Goal: Use online tool/utility: Utilize a website feature to perform a specific function

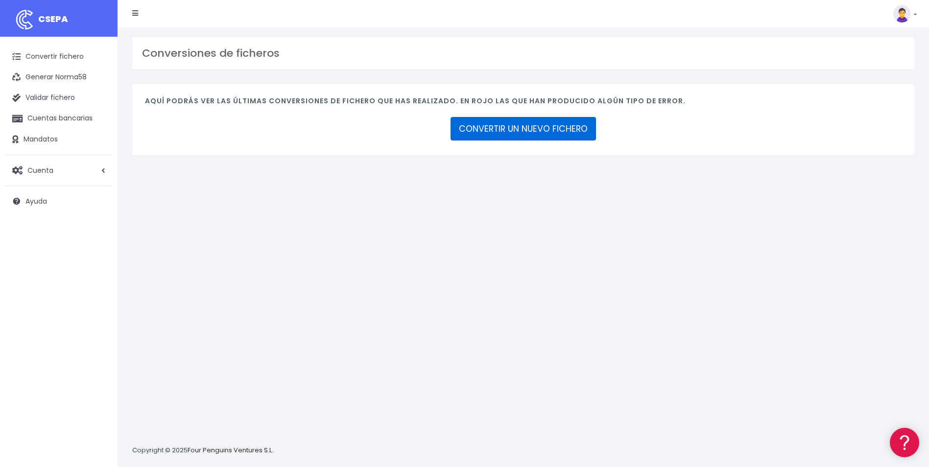
click at [524, 122] on link "CONVERTIR UN NUEVO FICHERO" at bounding box center [523, 129] width 145 height 24
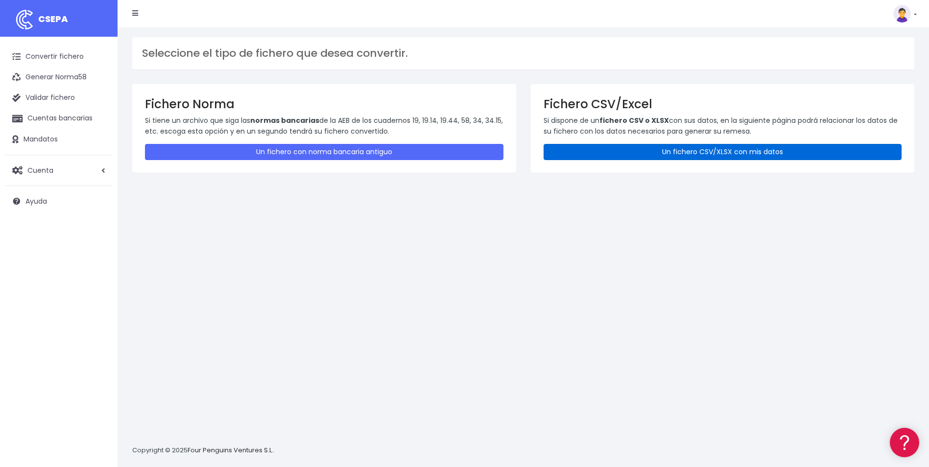
click at [698, 150] on link "Un fichero CSV/XLSX con mis datos" at bounding box center [723, 152] width 359 height 16
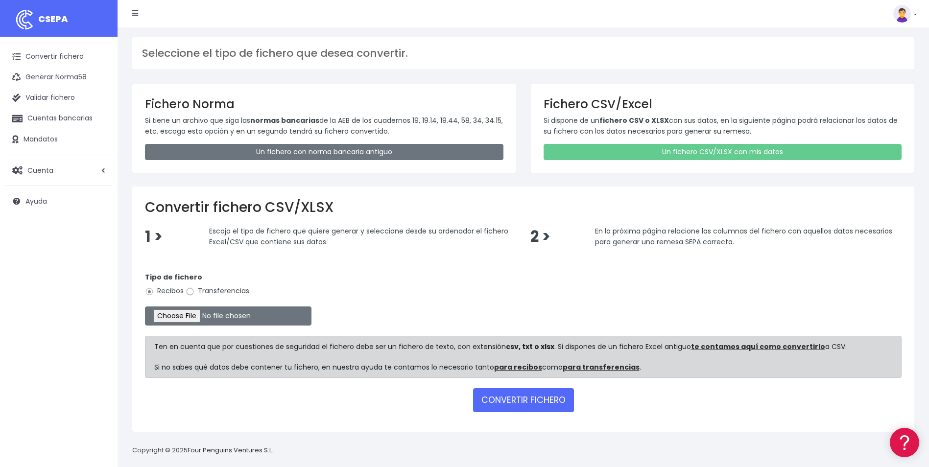
click at [194, 289] on input "Transferencias" at bounding box center [190, 292] width 9 height 9
radio input "true"
click at [188, 312] on input "file" at bounding box center [228, 316] width 167 height 19
type input "C:\fakepath\Copia de Remesa finiquitos 15 10 2025.csv"
click at [513, 400] on button "CONVERTIR FICHERO" at bounding box center [523, 400] width 101 height 24
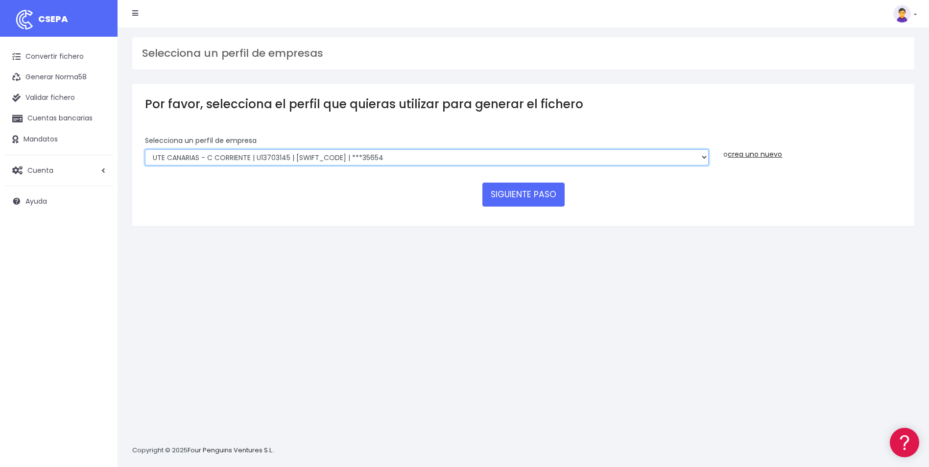
click at [448, 160] on select "INSTITUTO MEDITERRANEO DE ESTUDIOS DE PR | ES91001B53342739 | BSCHESMMXXX | ***…" at bounding box center [427, 157] width 564 height 17
click at [145, 149] on select "INSTITUTO MEDITERRANEO DE ESTUDIOS DE PR | ES91001B53342739 | BSCHESMMXXX | ***…" at bounding box center [427, 157] width 564 height 17
click at [704, 159] on select "INSTITUTO MEDITERRANEO DE ESTUDIOS DE PR | ES91001B53342739 | BSCHESMMXXX | ***…" at bounding box center [427, 157] width 564 height 17
select select "1201"
click at [145, 149] on select "INSTITUTO MEDITERRANEO DE ESTUDIOS DE PR | ES91001B53342739 | BSCHESMMXXX | ***…" at bounding box center [427, 157] width 564 height 17
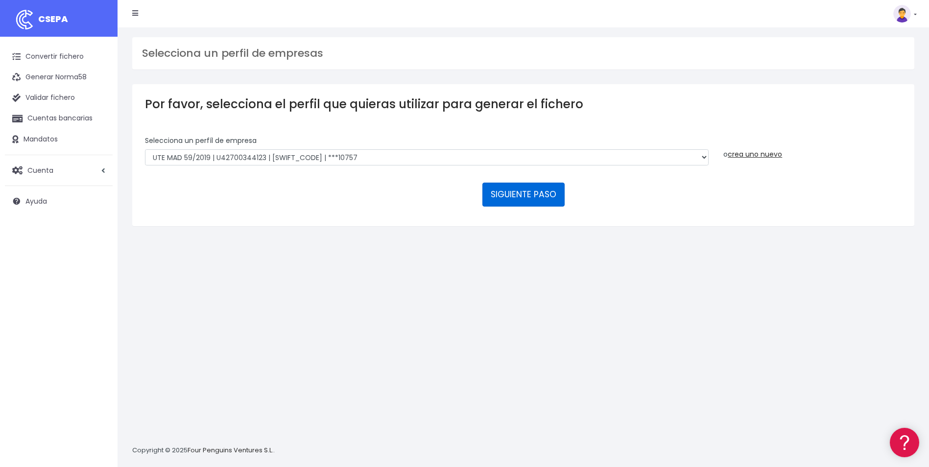
click at [515, 201] on button "SIGUIENTE PASO" at bounding box center [524, 195] width 82 height 24
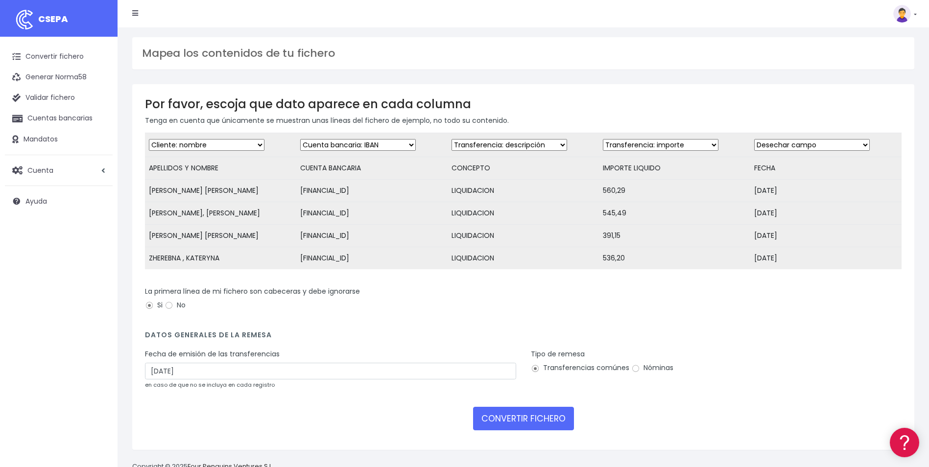
click at [860, 146] on select "Desechar campo Cliente: nombre Cliente: DNI Cliente: Email Cliente: referencia …" at bounding box center [812, 145] width 116 height 12
select select "date"
click at [754, 139] on select "Desechar campo Cliente: nombre Cliente: DNI Cliente: Email Cliente: referencia …" at bounding box center [812, 145] width 116 height 12
click at [305, 380] on input "17/10/2025" at bounding box center [330, 371] width 371 height 17
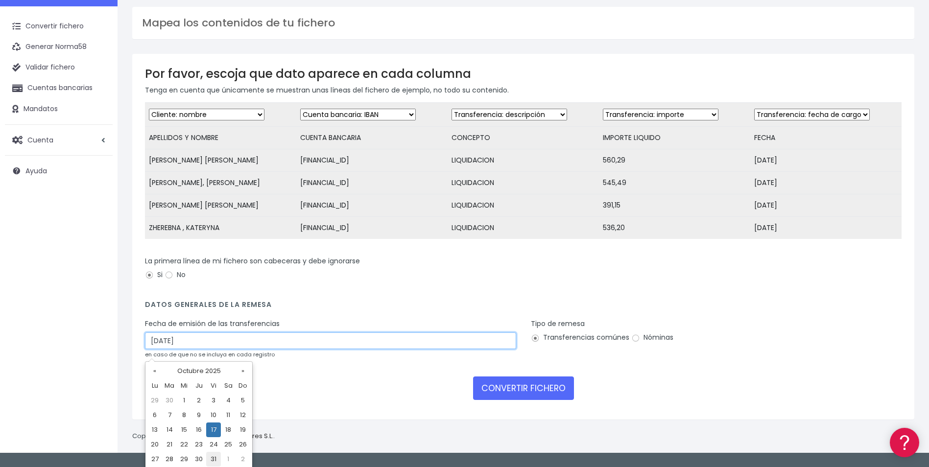
scroll to position [47, 0]
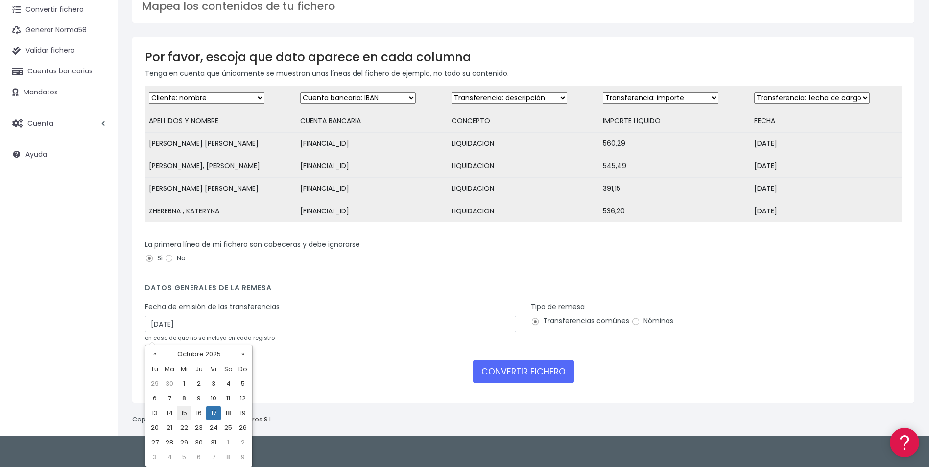
click at [188, 414] on td "15" at bounding box center [184, 413] width 15 height 15
type input "15/10/2025"
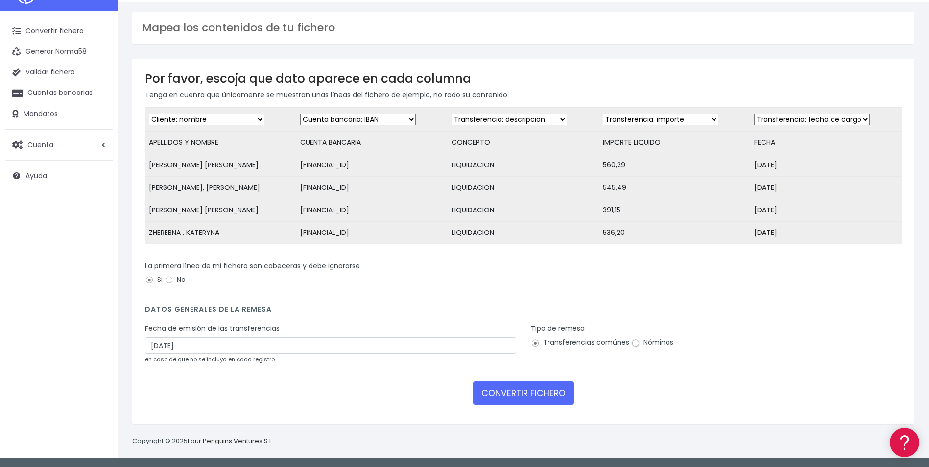
click at [634, 343] on input "Nóminas" at bounding box center [635, 343] width 9 height 9
radio input "true"
click at [561, 391] on button "CONVERTIR FICHERO" at bounding box center [523, 394] width 101 height 24
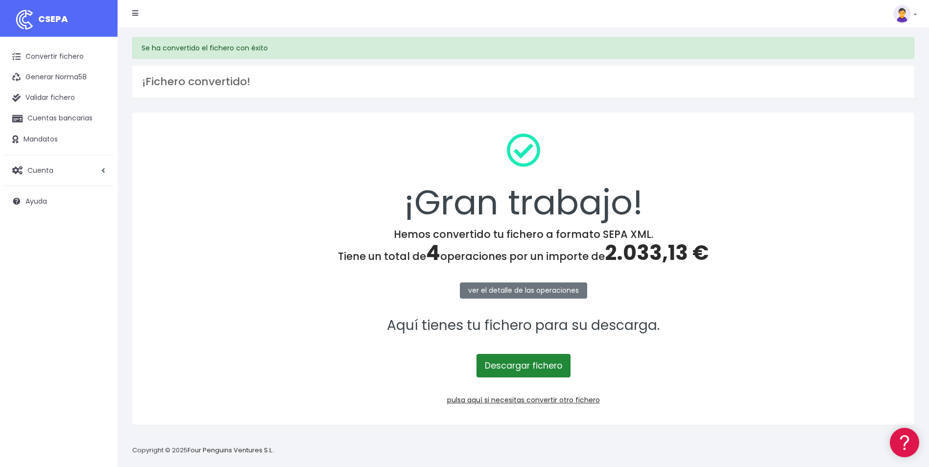
click at [531, 361] on link "Descargar fichero" at bounding box center [524, 366] width 94 height 24
